Goal: Task Accomplishment & Management: Use online tool/utility

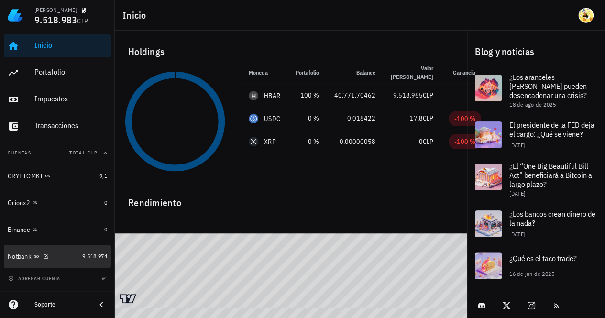
click at [68, 257] on div "Notbank" at bounding box center [43, 256] width 71 height 9
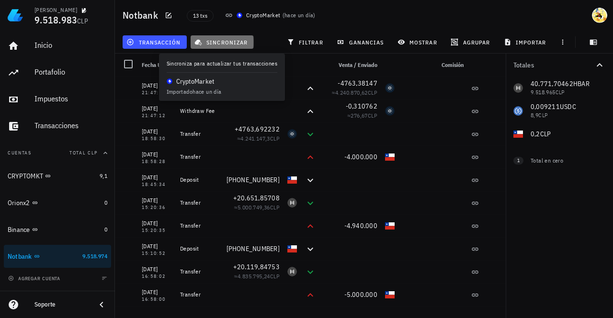
click at [226, 45] on span "sincronizar" at bounding box center [221, 42] width 51 height 8
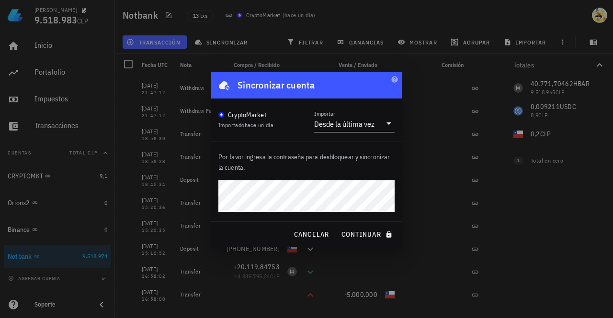
click at [337, 226] on button "continuar" at bounding box center [367, 234] width 61 height 17
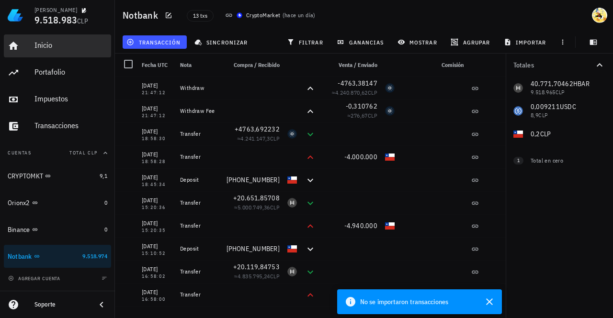
click at [39, 50] on div "Inicio" at bounding box center [70, 46] width 73 height 22
